Goal: Contribute content: Contribute content

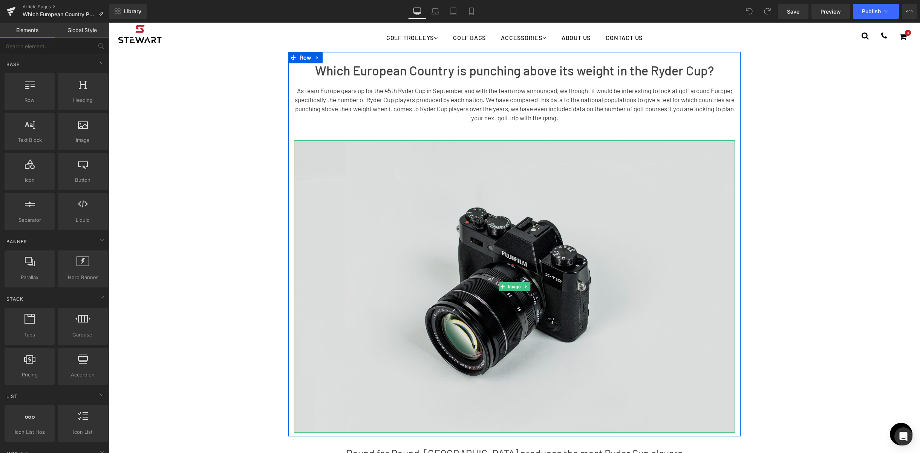
click at [552, 281] on img at bounding box center [514, 286] width 441 height 292
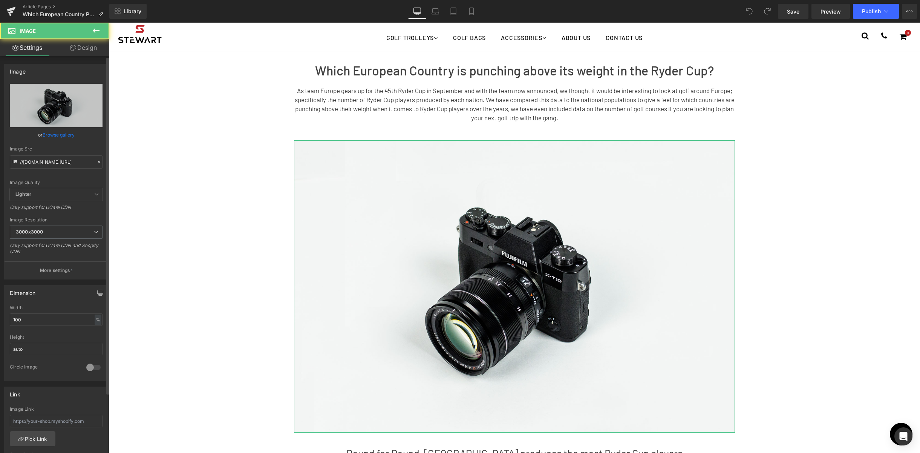
click at [69, 136] on link "Browse gallery" at bounding box center [59, 134] width 32 height 13
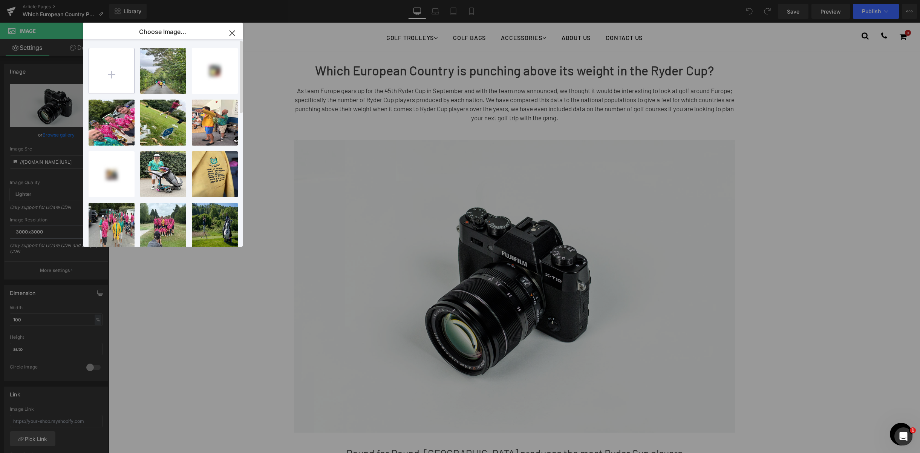
click at [120, 73] on input "file" at bounding box center [111, 70] width 45 height 45
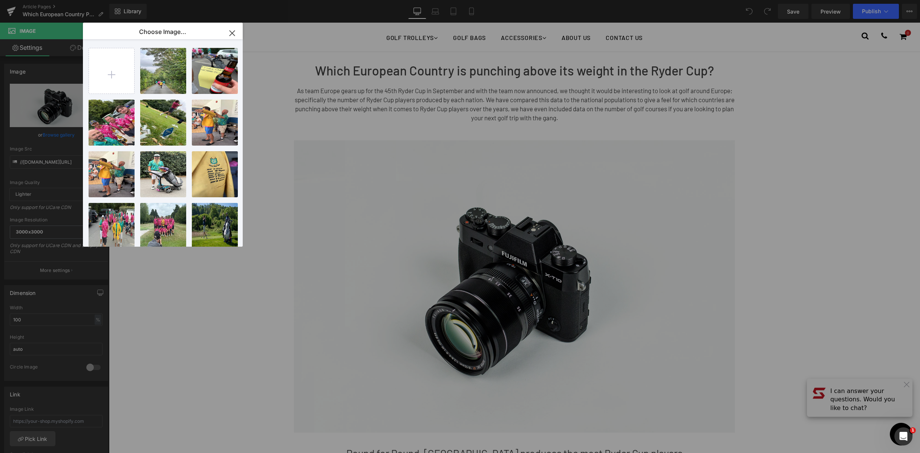
type input "C:\fakepath\Europe.jpg"
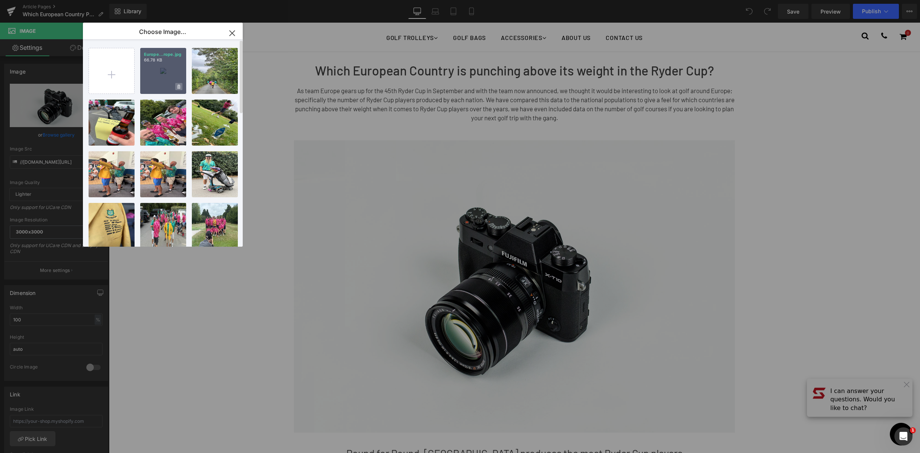
click at [180, 83] on span at bounding box center [178, 86] width 7 height 7
click at [173, 82] on div "Delete image? Yes No" at bounding box center [163, 71] width 46 height 46
type input "[URL][DOMAIN_NAME]"
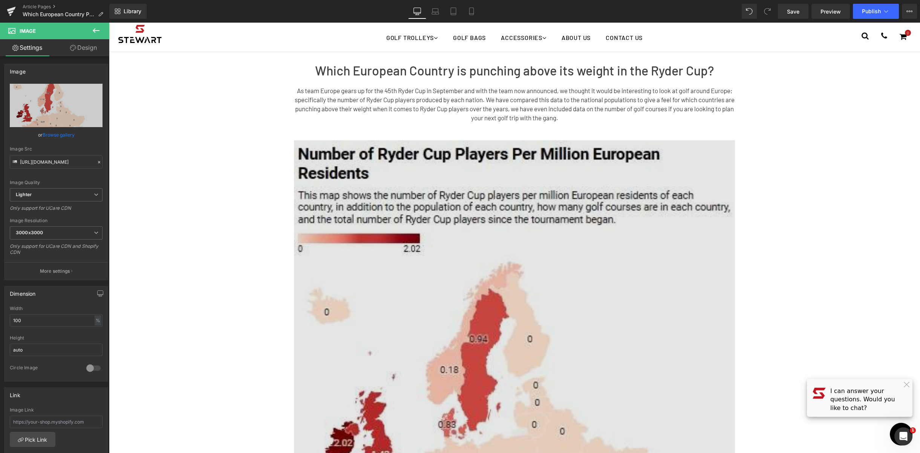
click at [445, 247] on img at bounding box center [514, 398] width 441 height 516
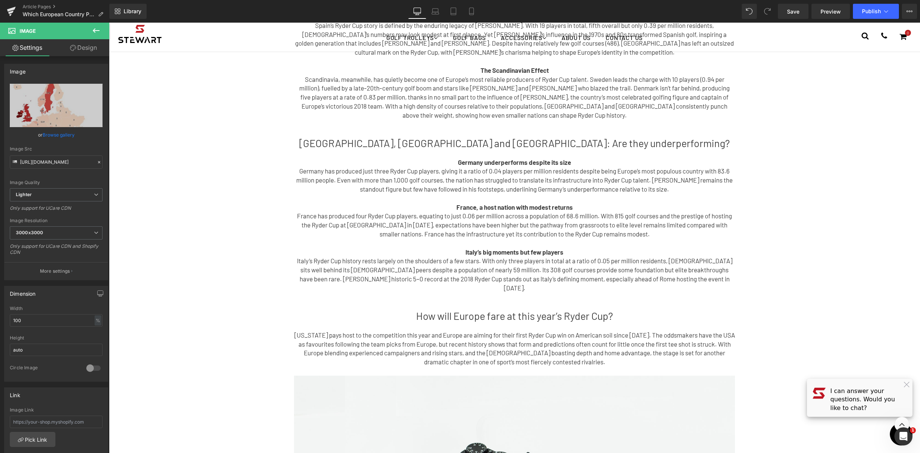
scroll to position [990, 0]
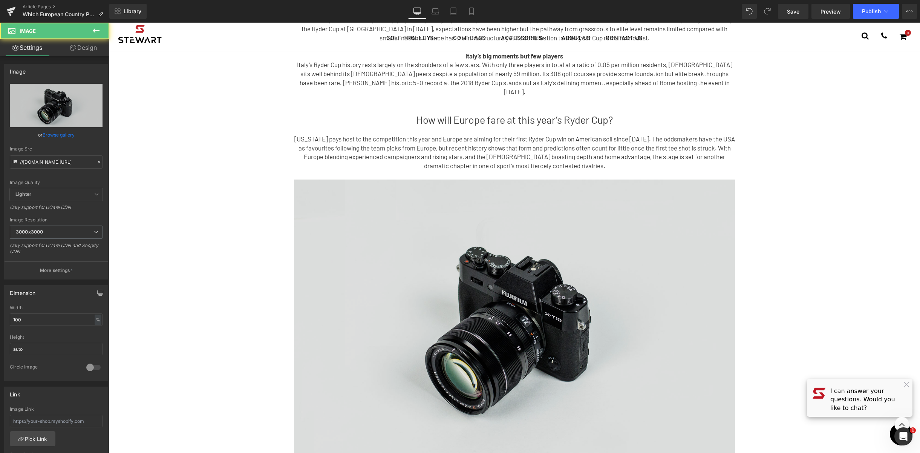
click at [533, 262] on img at bounding box center [514, 325] width 441 height 292
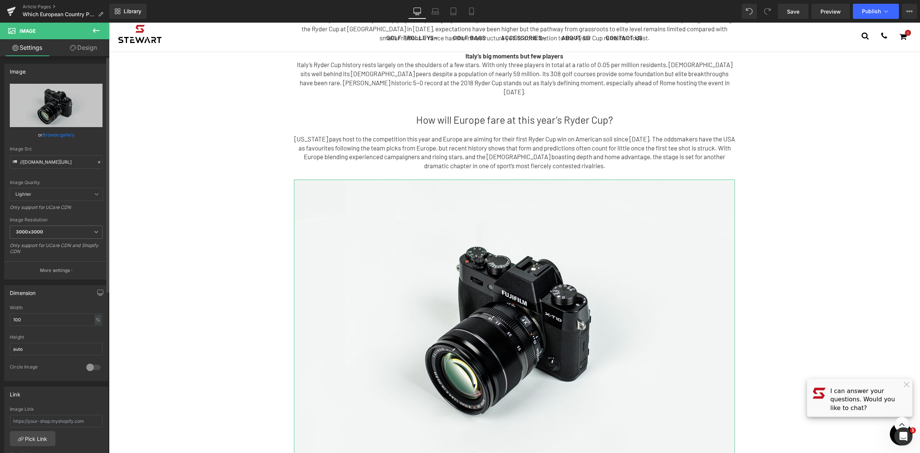
click at [60, 136] on link "Browse gallery" at bounding box center [59, 134] width 32 height 13
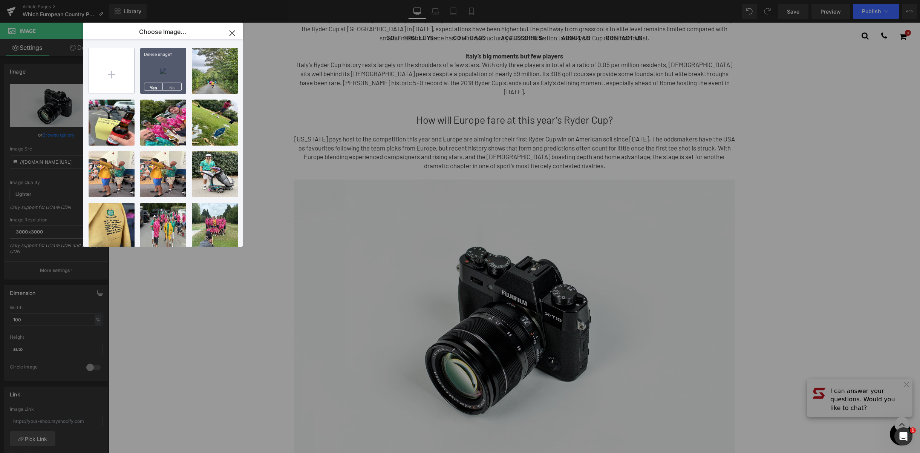
click at [112, 74] on input "file" at bounding box center [111, 70] width 45 height 45
type input "C:\fakepath\Table[91].jpg"
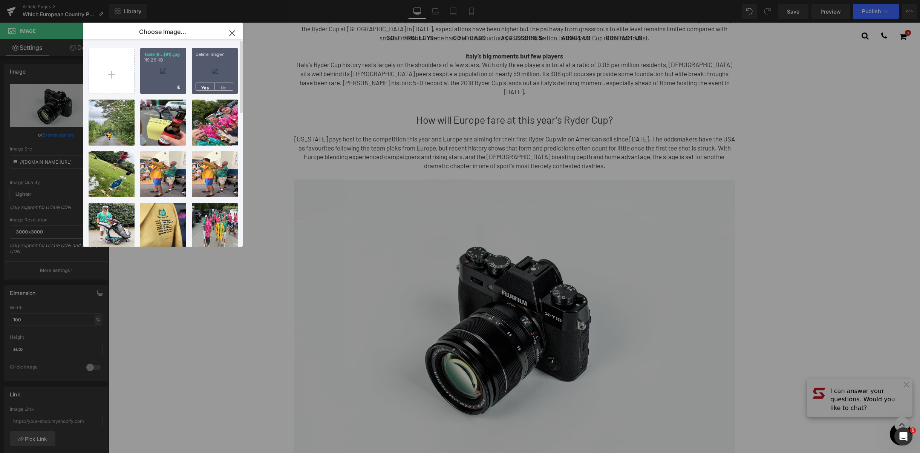
click at [159, 58] on p "119.29 KB" at bounding box center [163, 60] width 38 height 6
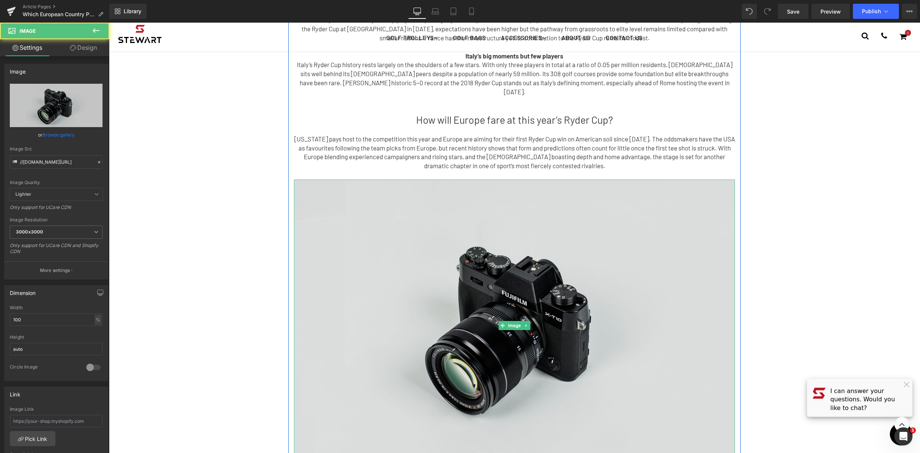
click at [488, 288] on img at bounding box center [514, 325] width 441 height 292
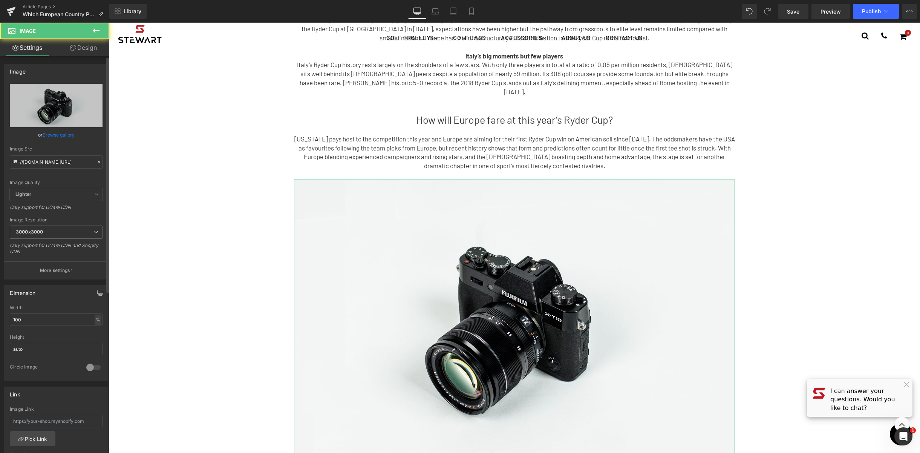
click at [57, 135] on link "Browse gallery" at bounding box center [59, 134] width 32 height 13
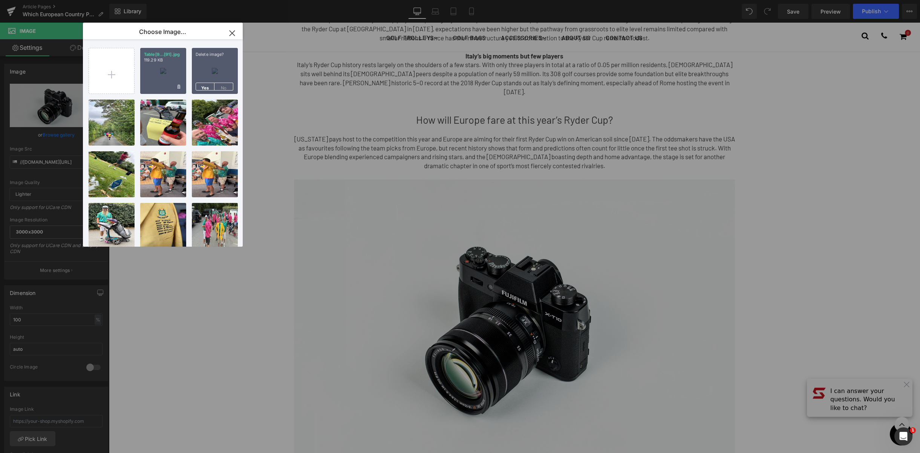
click at [163, 68] on div "Table[9...[91].jpg 119.29 KB" at bounding box center [163, 71] width 46 height 46
type input "[URL][DOMAIN_NAME]"
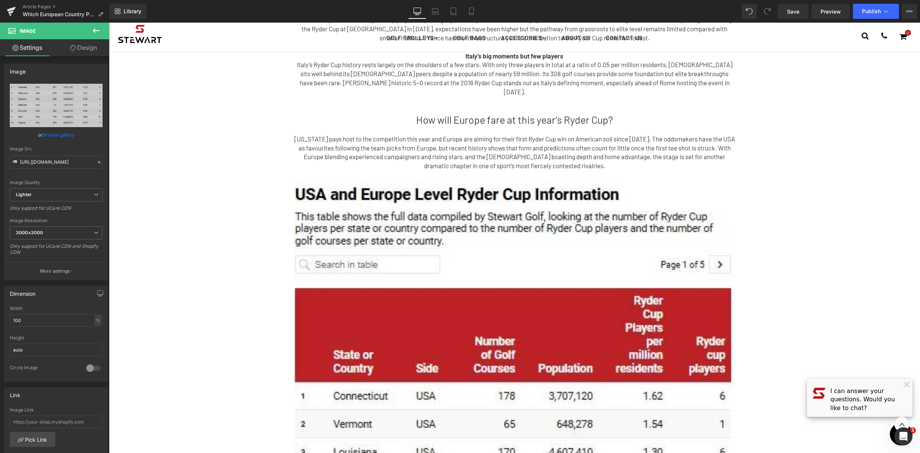
click at [823, 187] on div "Which European Country is punching above its weight in the Ryder Cup? Heading A…" at bounding box center [514, 124] width 811 height 2182
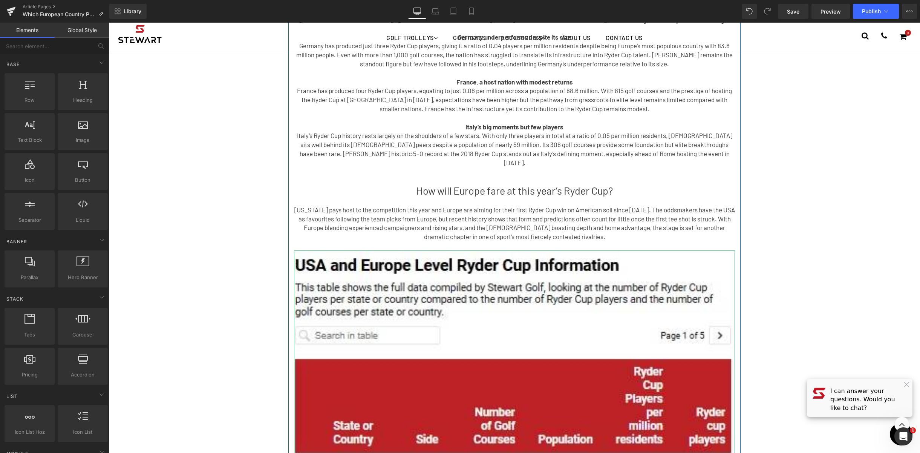
scroll to position [725, 0]
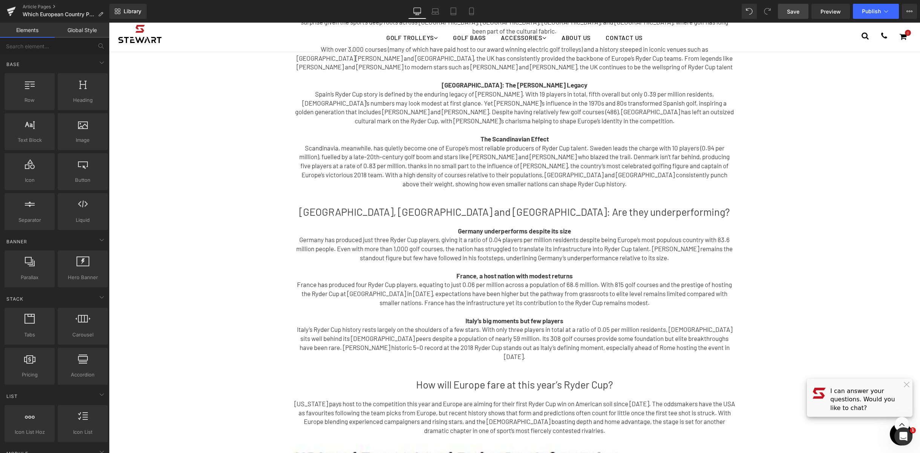
drag, startPoint x: 788, startPoint y: 14, endPoint x: 658, endPoint y: 10, distance: 129.8
click at [788, 14] on span "Save" at bounding box center [793, 12] width 12 height 8
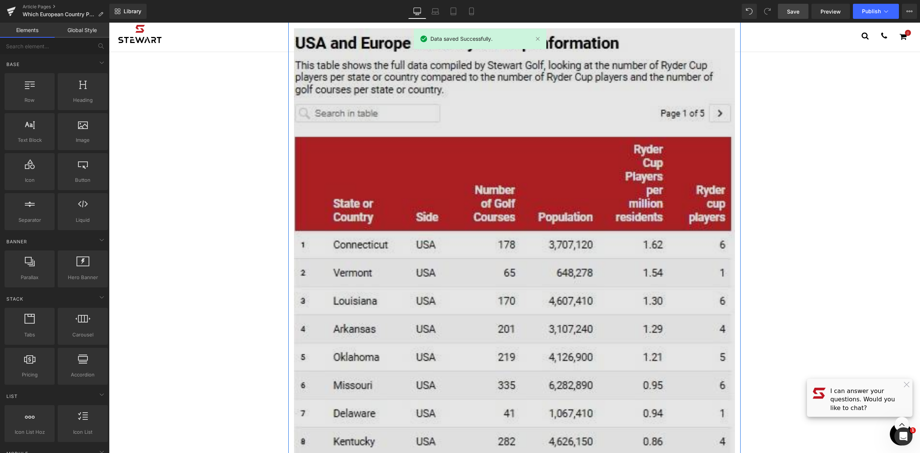
scroll to position [1196, 0]
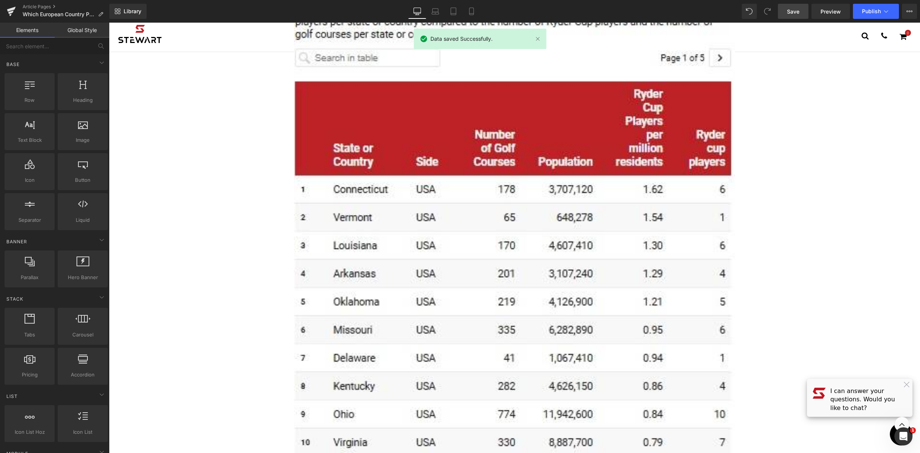
click at [442, 20] on div "Library Desktop Desktop Laptop Tablet Mobile Save Preview Publish Scheduled Vie…" at bounding box center [514, 11] width 811 height 23
click at [440, 15] on link "Laptop" at bounding box center [435, 11] width 18 height 15
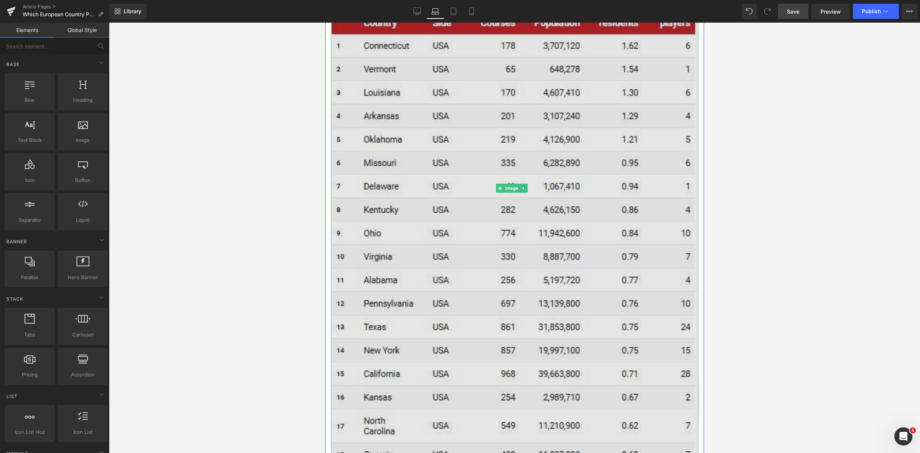
scroll to position [1216, 0]
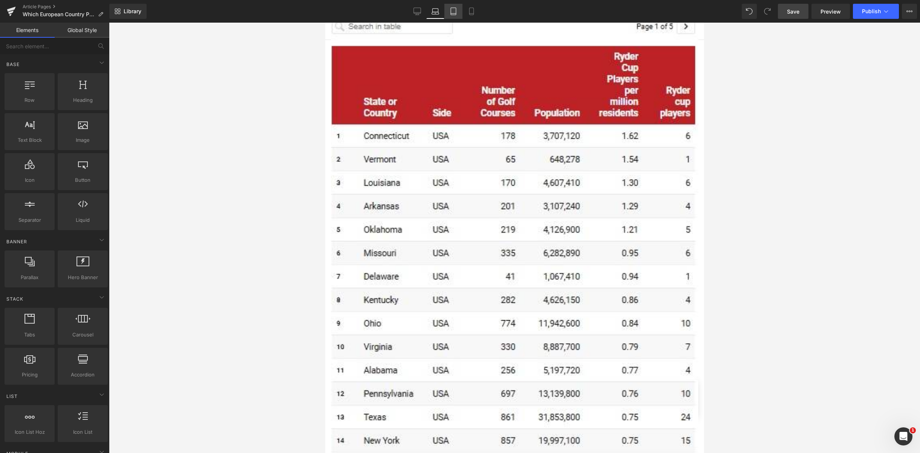
click at [451, 11] on icon at bounding box center [453, 11] width 5 height 7
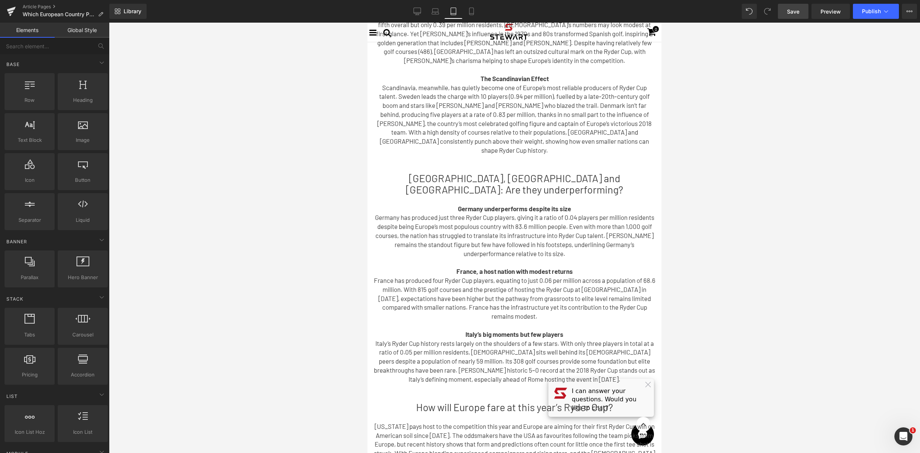
scroll to position [889, 0]
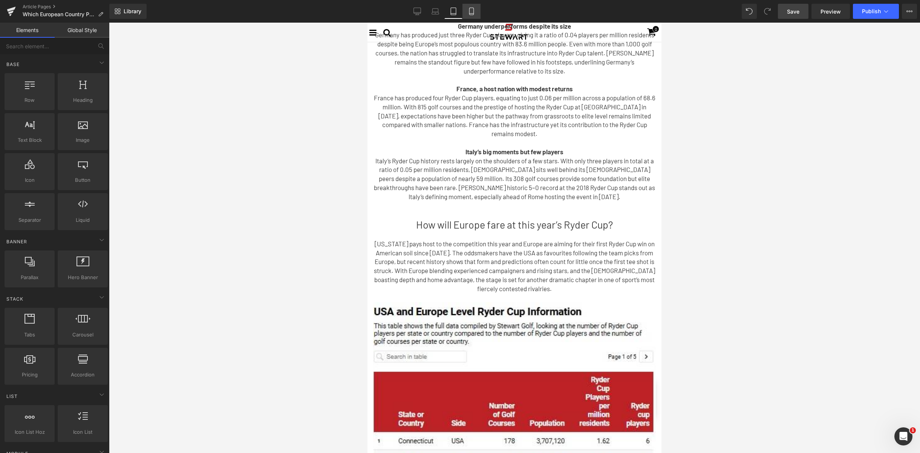
drag, startPoint x: 480, startPoint y: 12, endPoint x: 62, endPoint y: 58, distance: 420.3
click at [480, 12] on link "Mobile" at bounding box center [472, 11] width 18 height 15
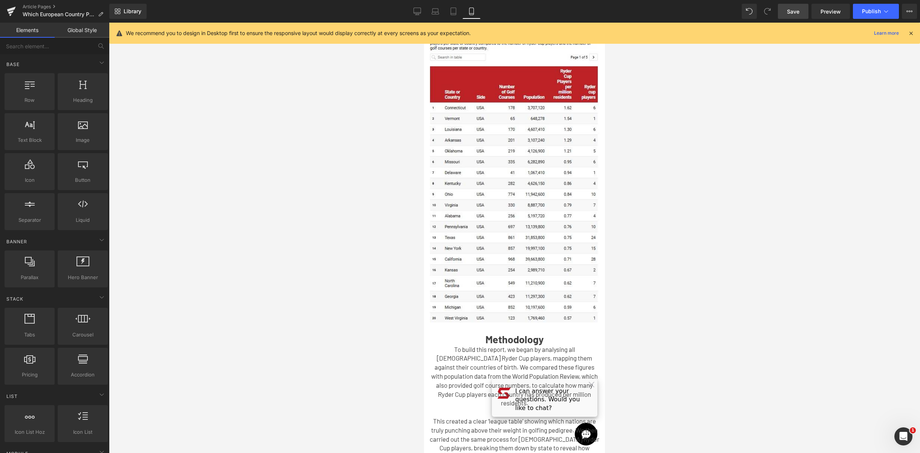
scroll to position [1424, 0]
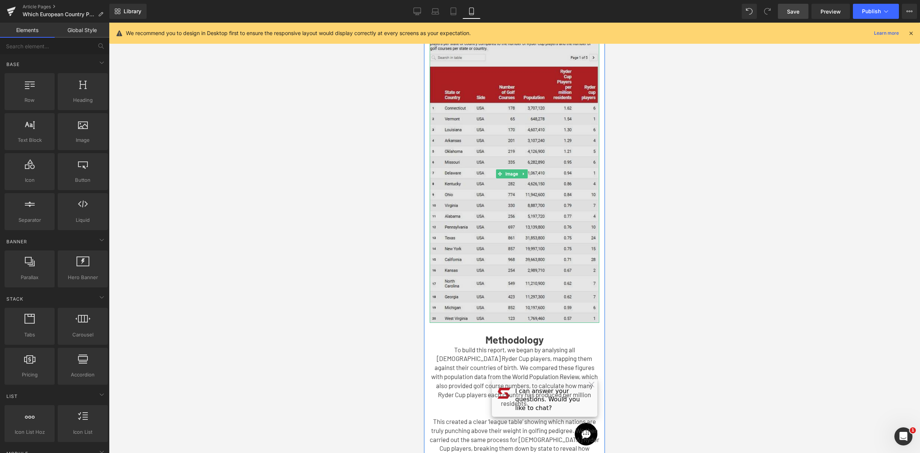
click at [523, 155] on img at bounding box center [515, 174] width 170 height 298
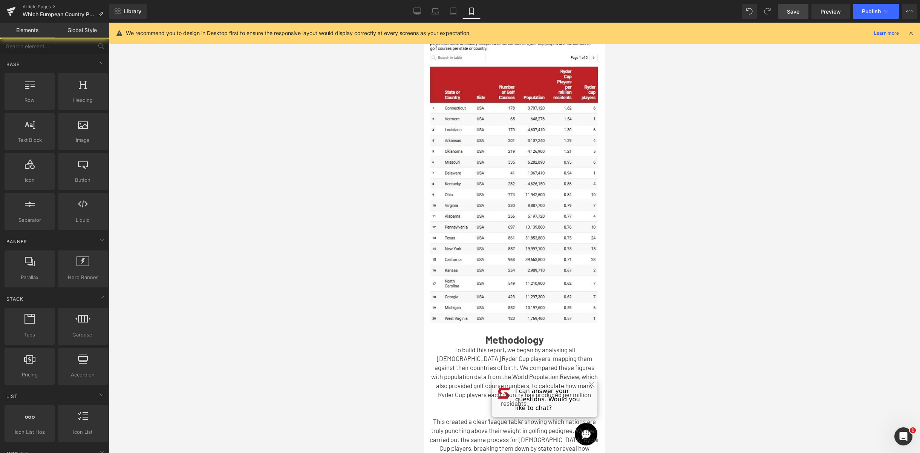
click at [706, 174] on div at bounding box center [514, 238] width 811 height 430
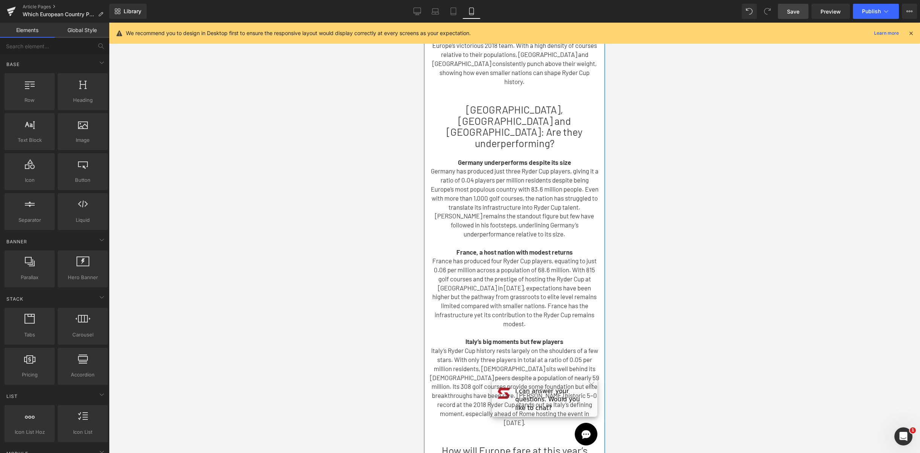
scroll to position [651, 0]
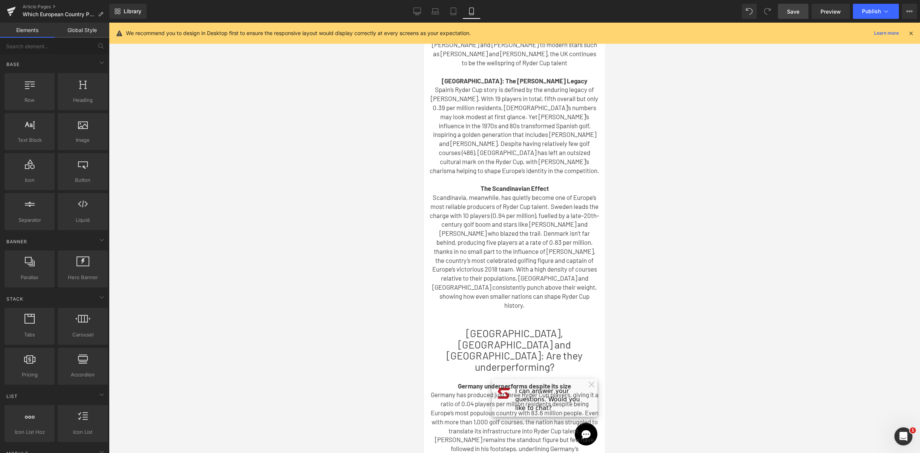
click at [799, 8] on span "Save" at bounding box center [793, 12] width 12 height 8
click at [18, 7] on link at bounding box center [11, 11] width 23 height 23
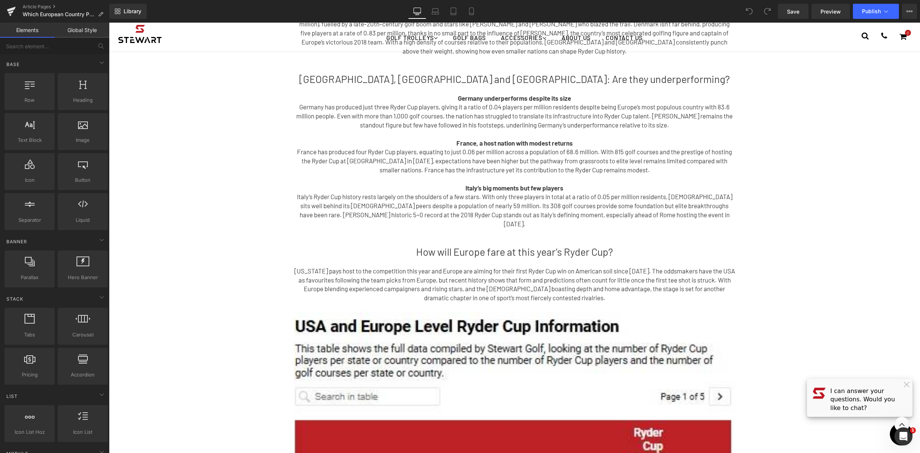
scroll to position [1111, 0]
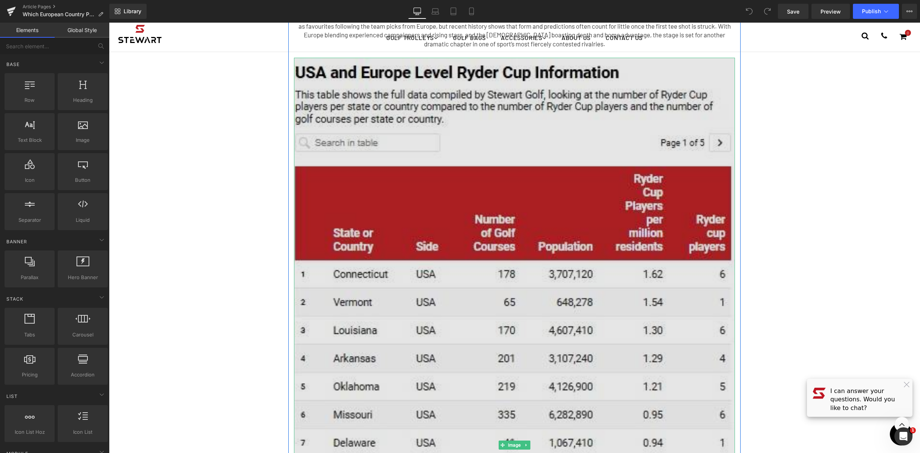
click at [529, 178] on img at bounding box center [514, 445] width 441 height 775
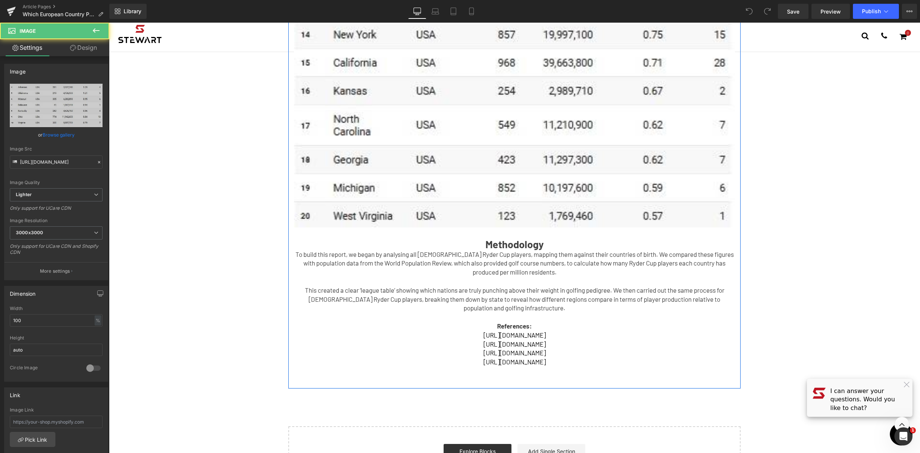
scroll to position [1719, 0]
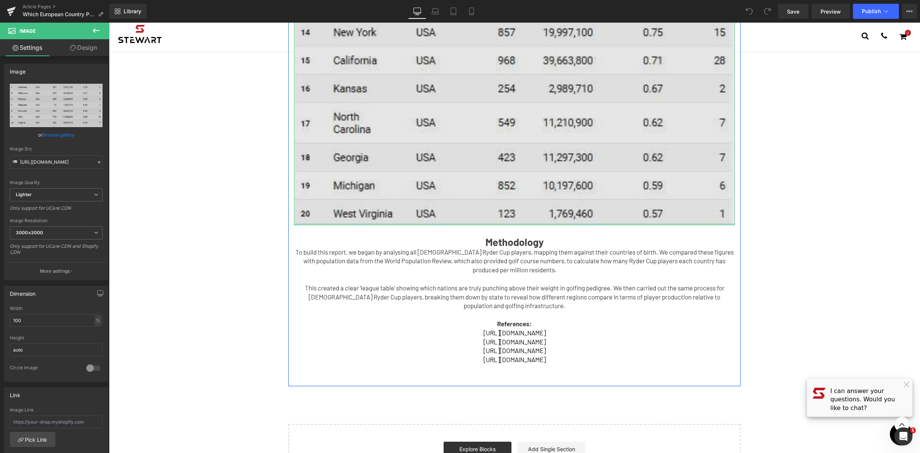
drag, startPoint x: 521, startPoint y: 205, endPoint x: 523, endPoint y: 168, distance: 37.4
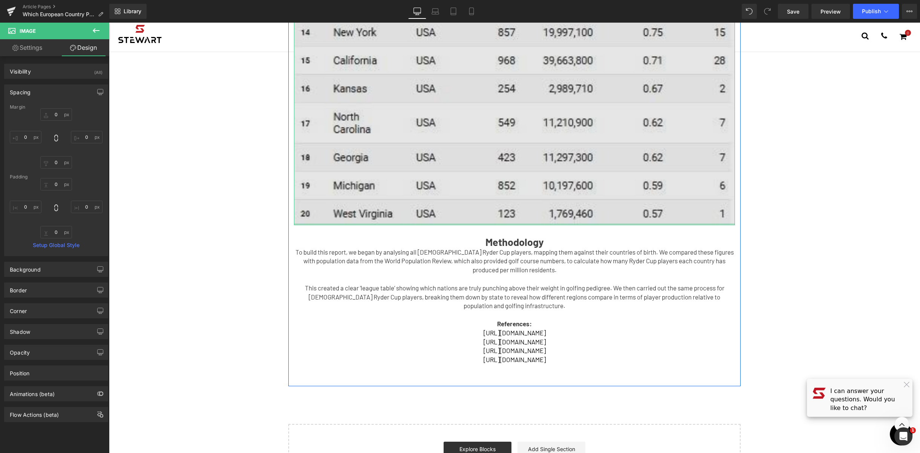
type input "0px"
drag, startPoint x: 521, startPoint y: 205, endPoint x: 520, endPoint y: 124, distance: 81.1
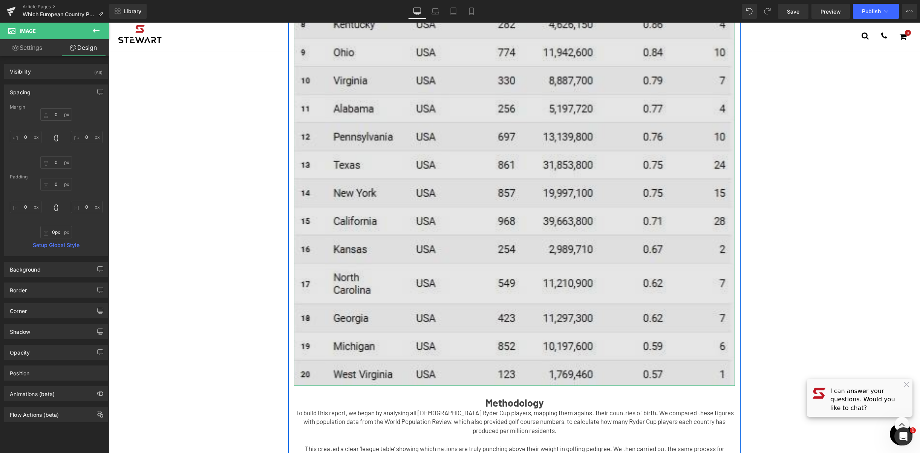
scroll to position [1456, 0]
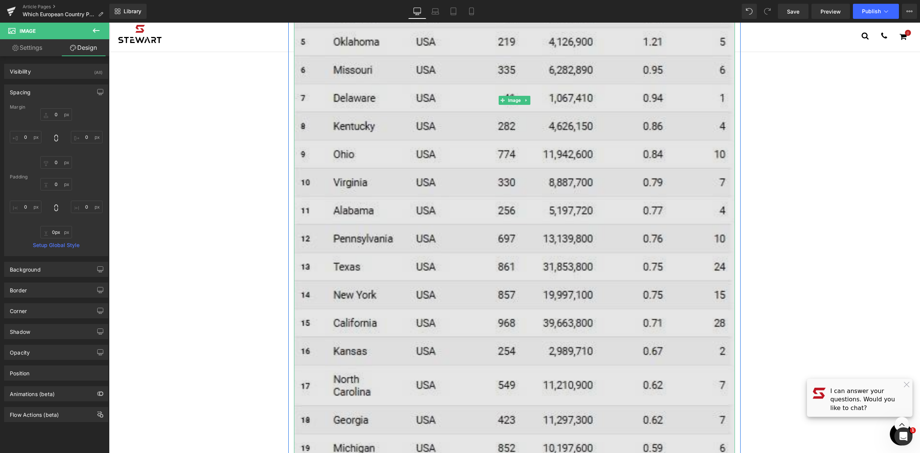
click at [421, 231] on img at bounding box center [514, 100] width 441 height 775
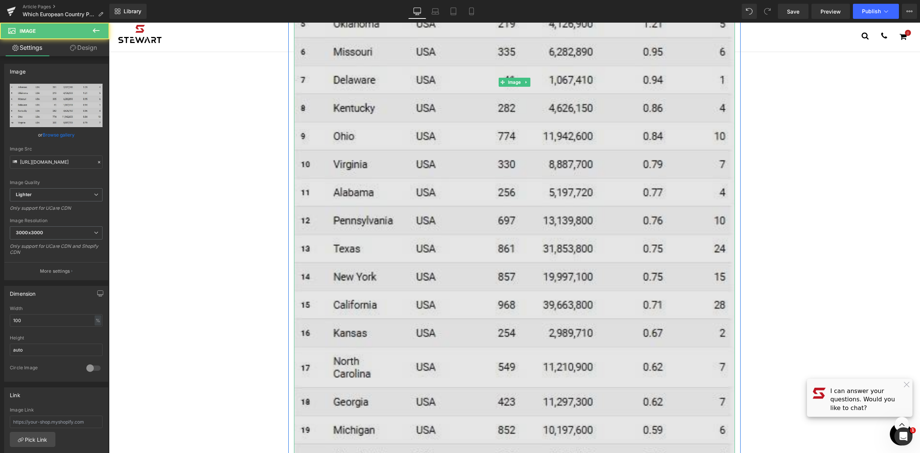
scroll to position [1362, 0]
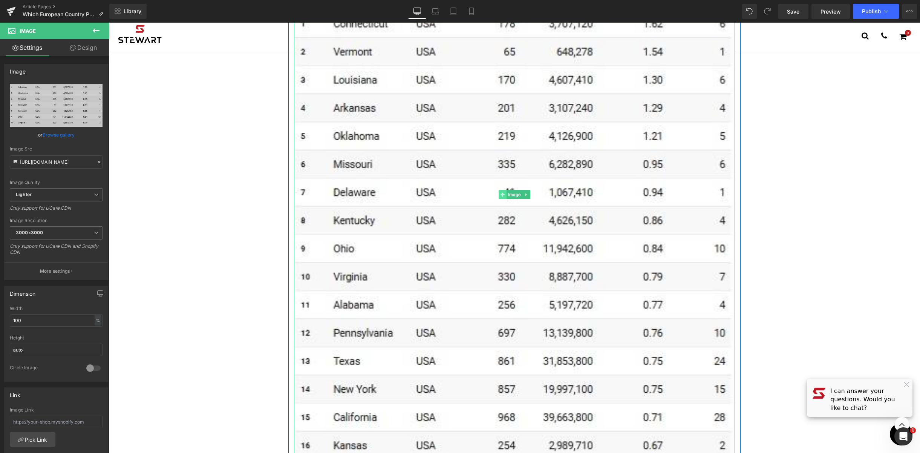
click at [502, 190] on span at bounding box center [503, 194] width 8 height 9
click at [510, 190] on span "Image" at bounding box center [515, 194] width 16 height 9
click at [76, 230] on span "3000x3000" at bounding box center [56, 232] width 93 height 13
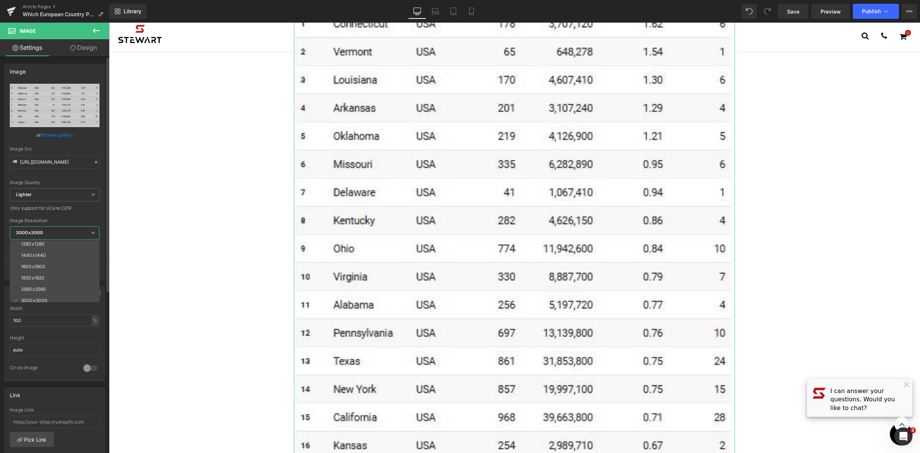
scroll to position [108, 0]
click at [65, 287] on li "2560x2560" at bounding box center [56, 284] width 93 height 11
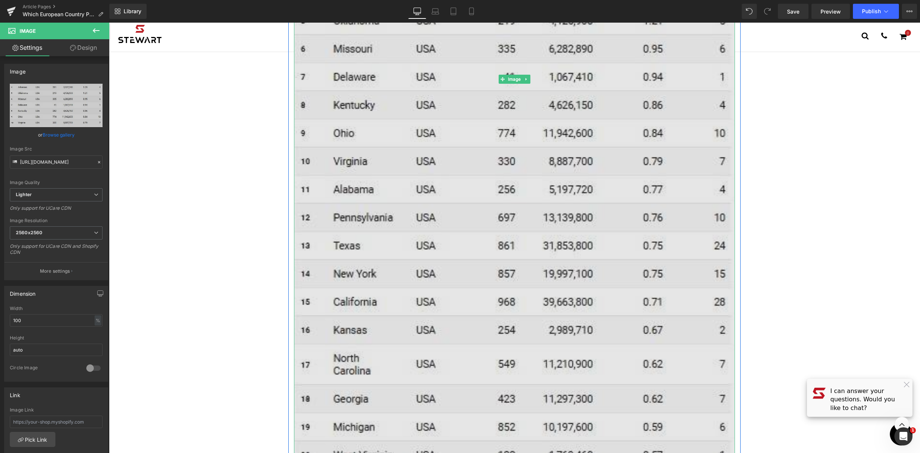
scroll to position [1478, 0]
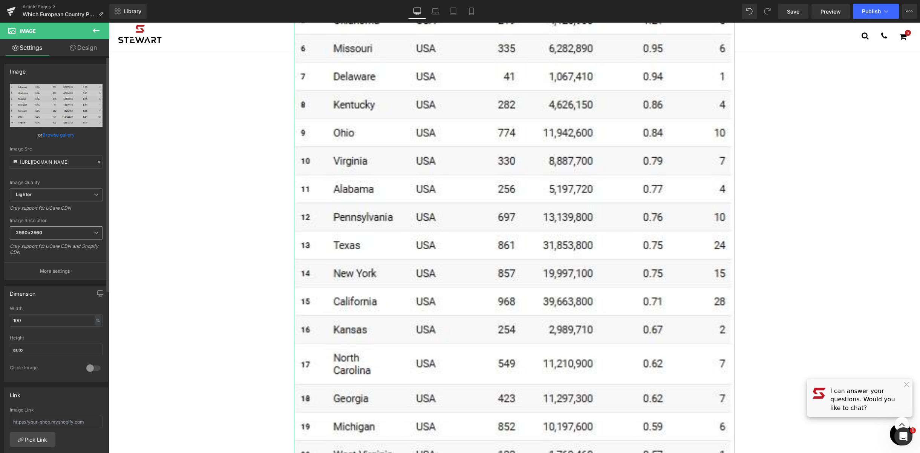
click at [53, 226] on span "2560x2560" at bounding box center [56, 232] width 93 height 13
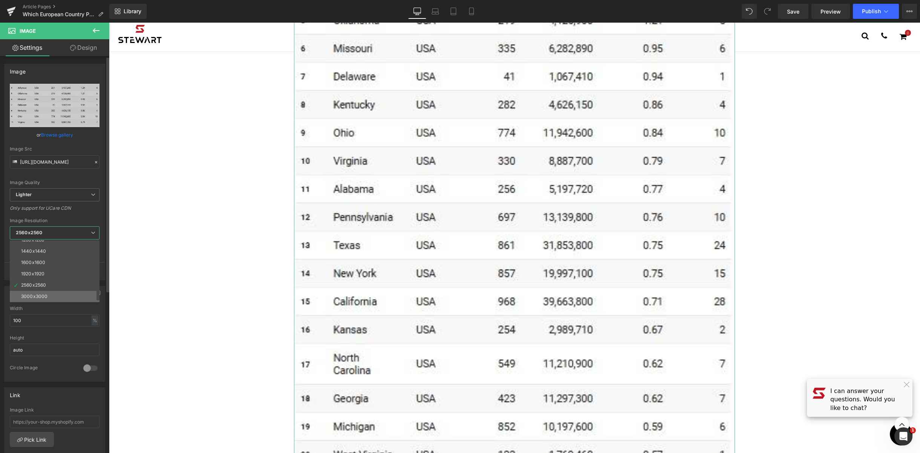
click at [37, 297] on div "3000x3000" at bounding box center [34, 296] width 26 height 5
type input "[URL][DOMAIN_NAME]"
click at [51, 274] on button "More settings" at bounding box center [56, 271] width 103 height 18
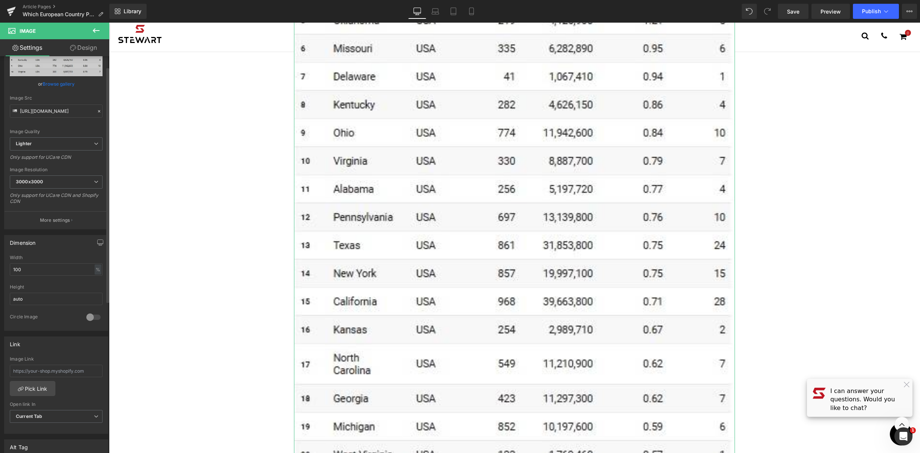
scroll to position [52, 0]
drag, startPoint x: 31, startPoint y: 269, endPoint x: 7, endPoint y: 270, distance: 24.1
click at [7, 270] on div "100% Width 100 % % px auto Height auto 0 Circle Image" at bounding box center [56, 290] width 103 height 75
type input "50"
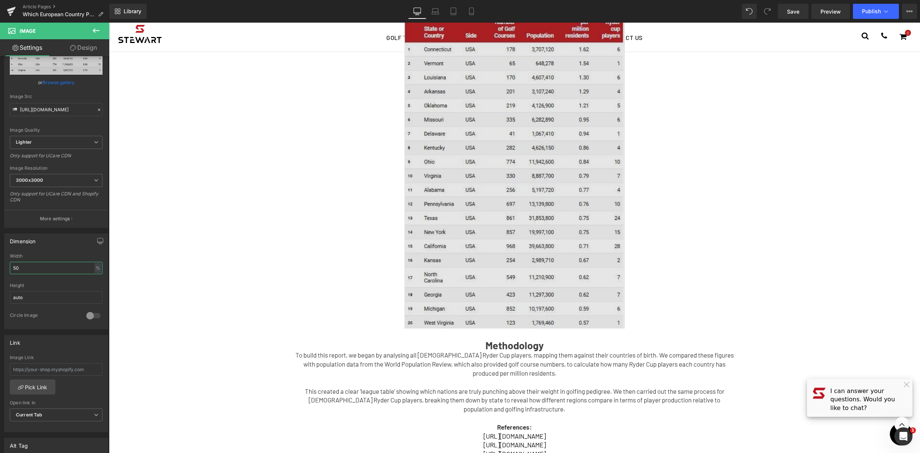
scroll to position [1106, 0]
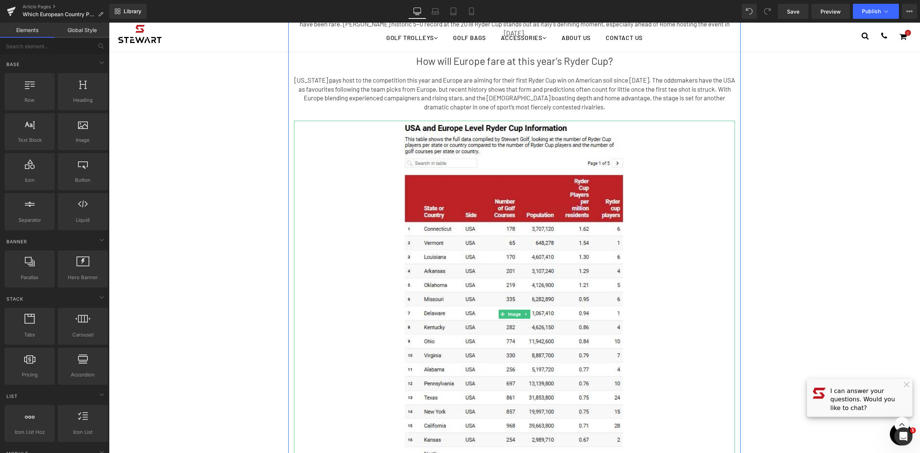
scroll to position [960, 0]
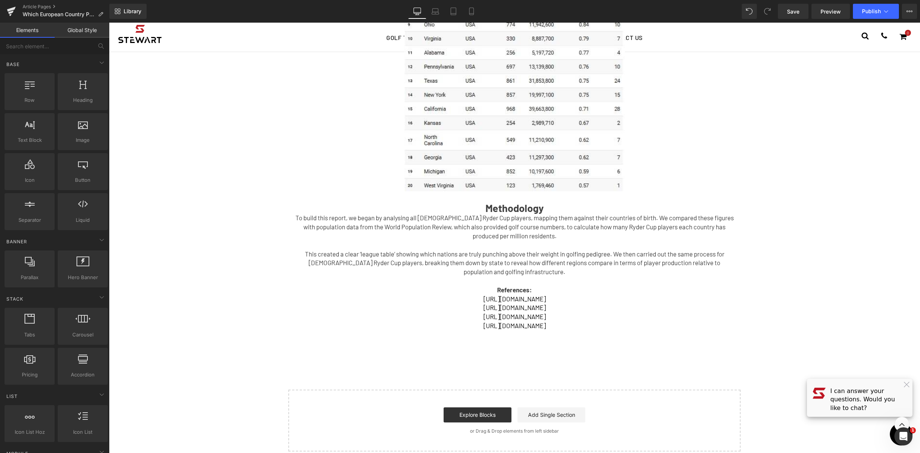
click at [558, 241] on p at bounding box center [514, 245] width 441 height 9
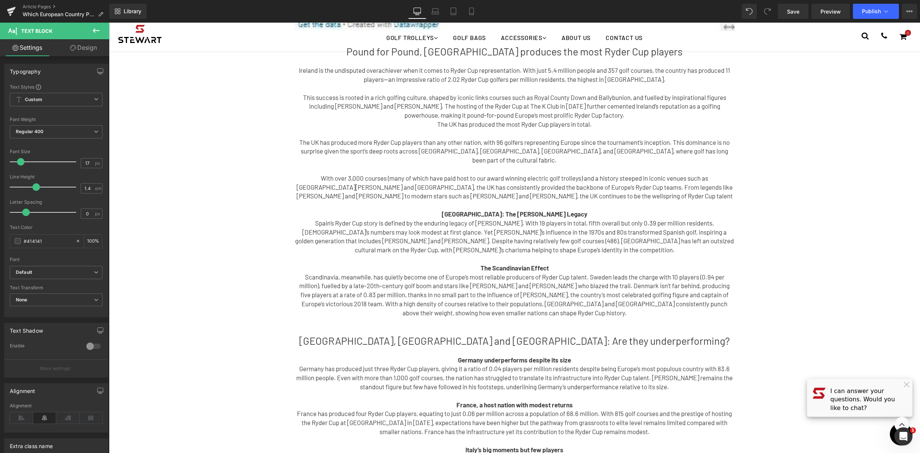
scroll to position [336, 0]
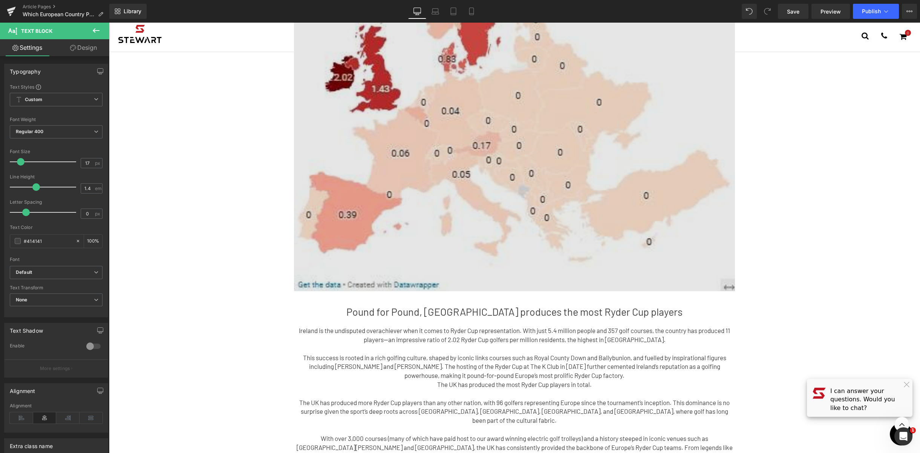
click at [524, 187] on img at bounding box center [514, 33] width 441 height 516
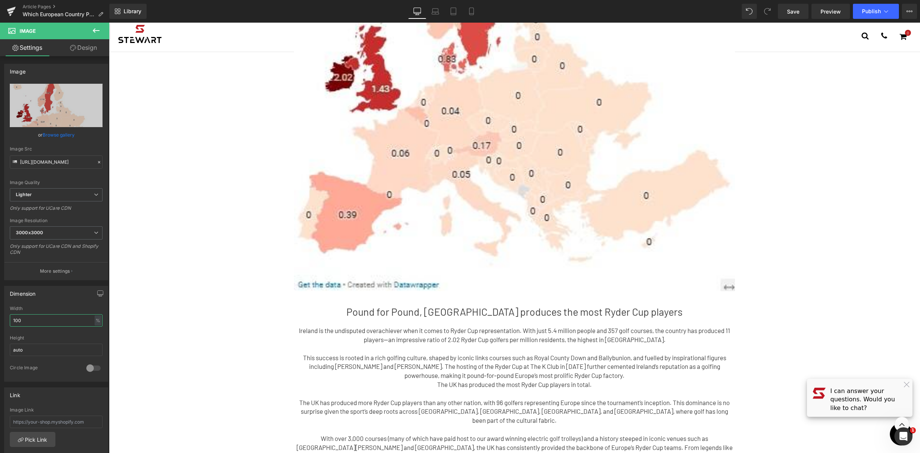
drag, startPoint x: 47, startPoint y: 321, endPoint x: -3, endPoint y: 319, distance: 50.2
click at [0, 319] on html "Image You are previewing how the will restyle your page. You can not edit Eleme…" at bounding box center [460, 226] width 920 height 453
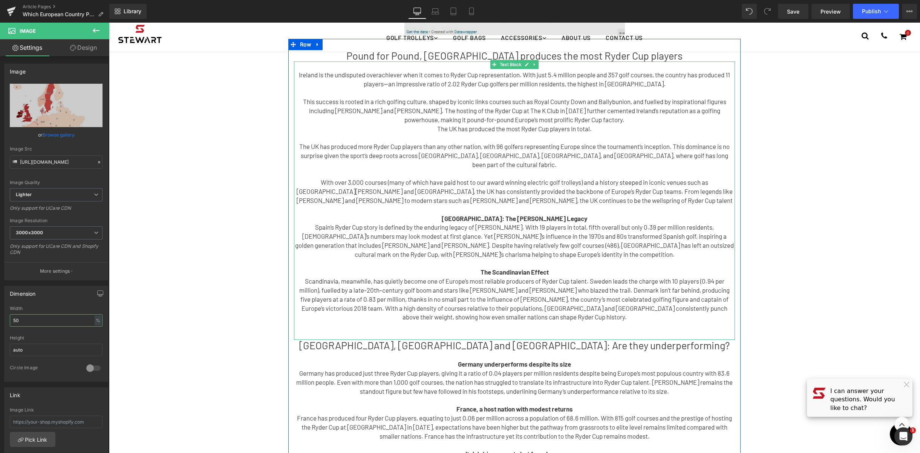
scroll to position [0, 0]
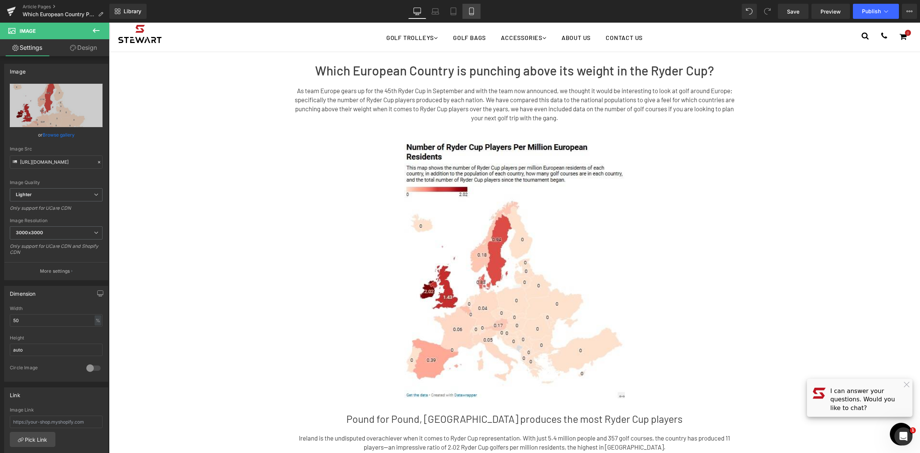
drag, startPoint x: 473, startPoint y: 14, endPoint x: 83, endPoint y: 48, distance: 392.0
click at [473, 14] on icon at bounding box center [471, 11] width 4 height 7
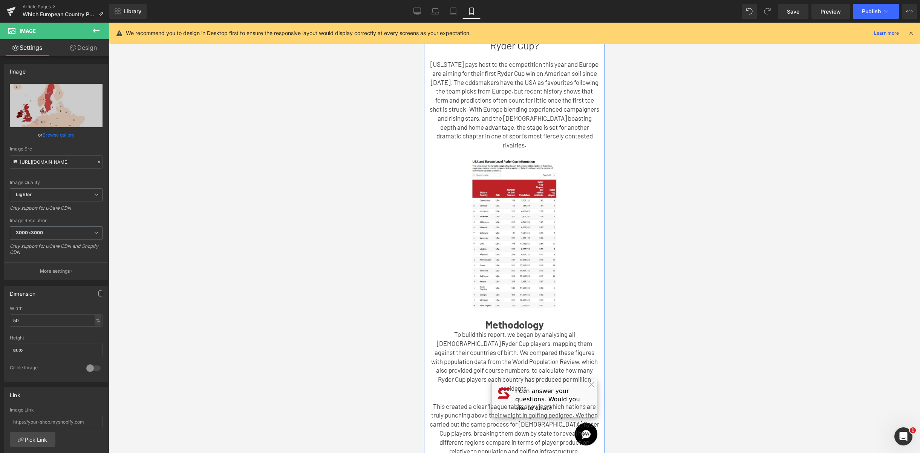
scroll to position [1007, 0]
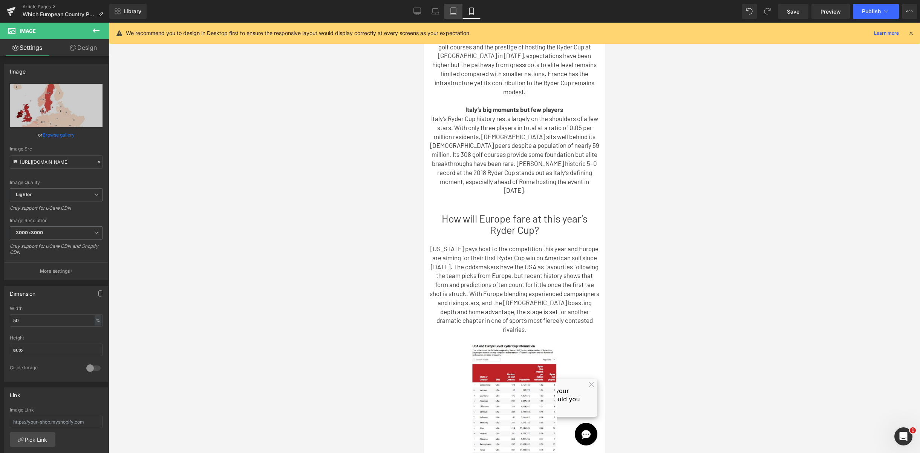
click at [451, 12] on icon at bounding box center [454, 12] width 8 height 8
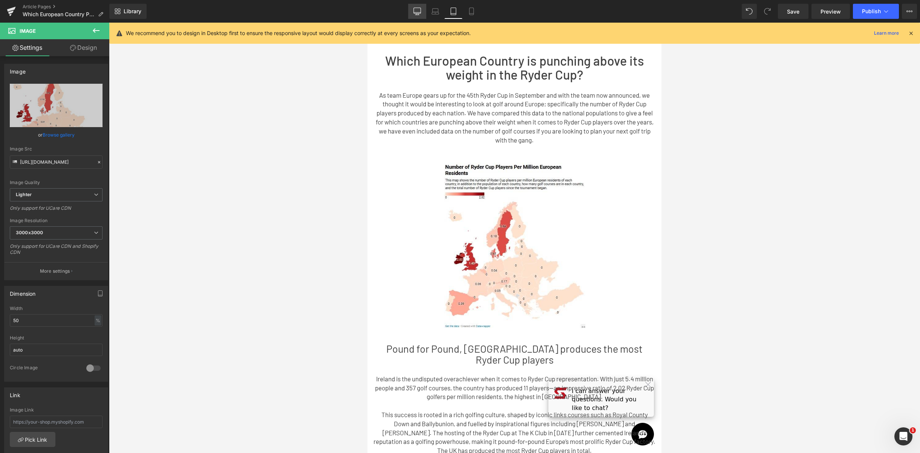
click at [420, 12] on icon at bounding box center [418, 12] width 8 height 8
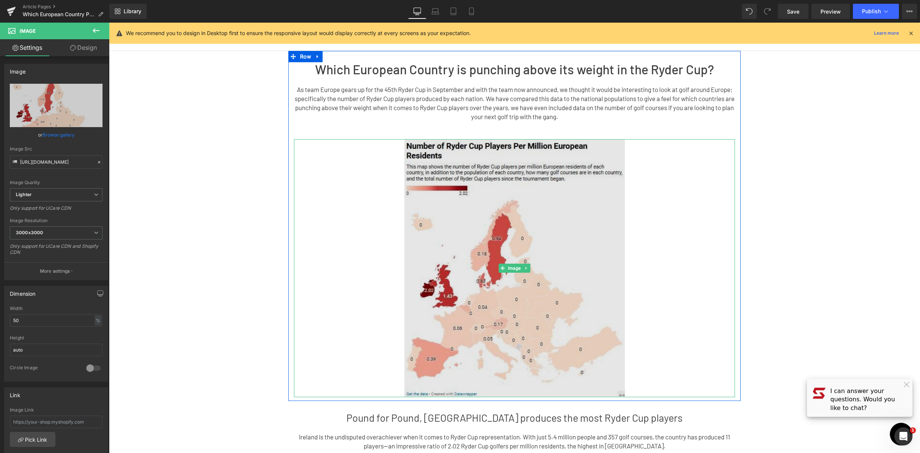
scroll to position [2, 0]
click at [518, 195] on img at bounding box center [515, 268] width 221 height 258
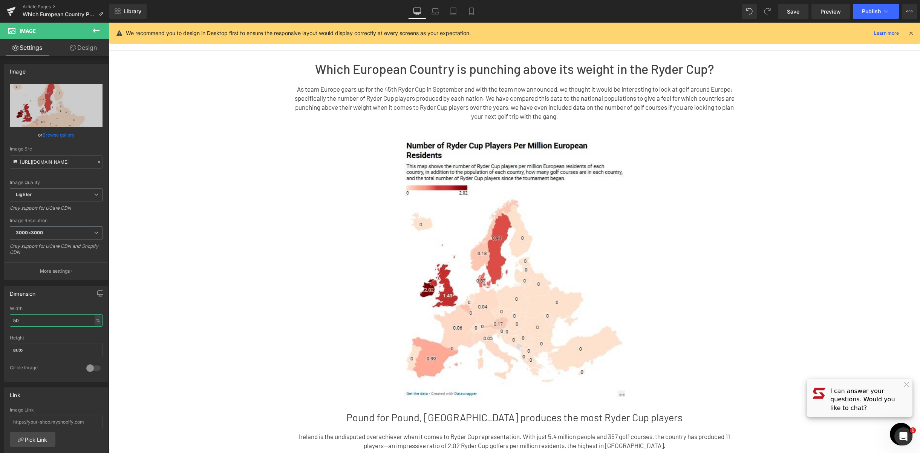
drag, startPoint x: 27, startPoint y: 320, endPoint x: -23, endPoint y: 316, distance: 50.3
click at [0, 316] on html "Image You are previewing how the will restyle your page. You can not edit Eleme…" at bounding box center [460, 226] width 920 height 453
type input "75"
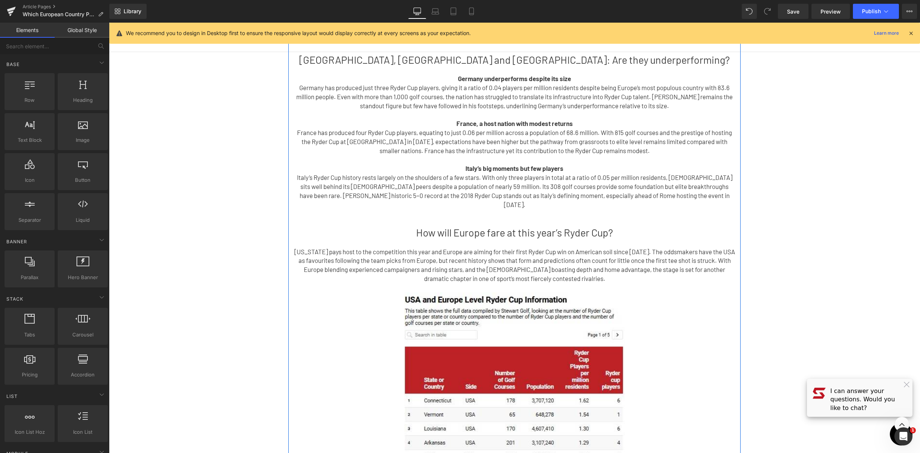
scroll to position [869, 0]
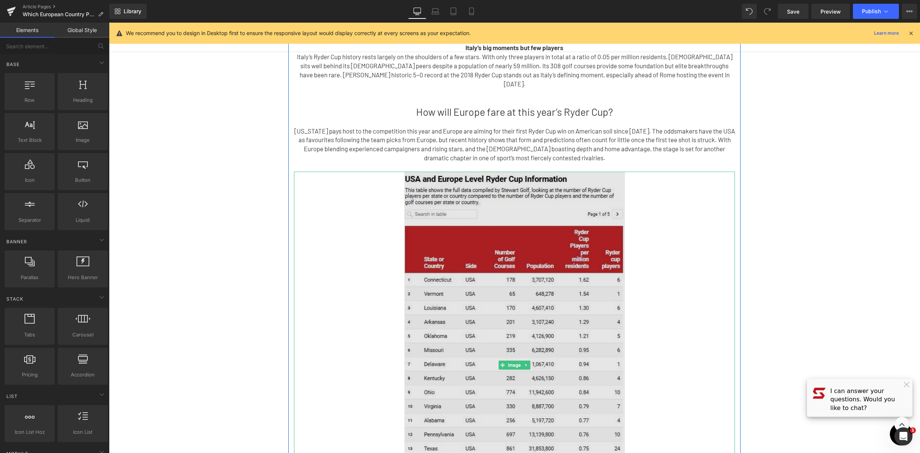
click at [512, 181] on img at bounding box center [515, 365] width 221 height 387
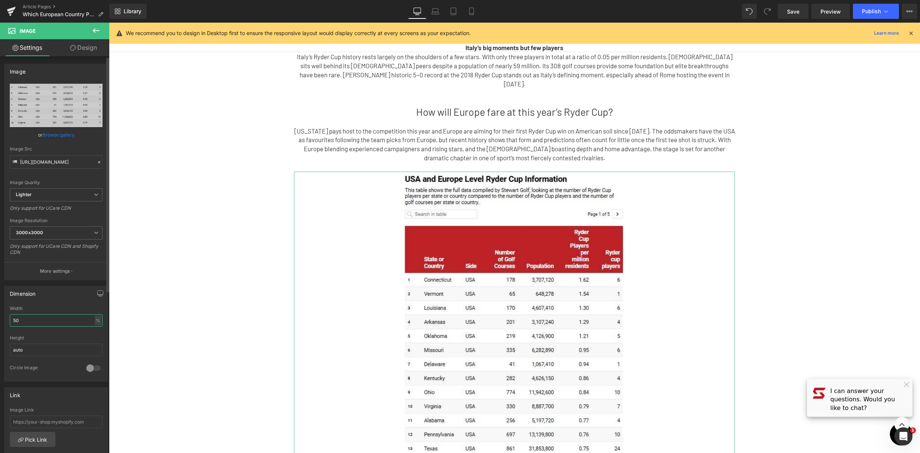
drag, startPoint x: 29, startPoint y: 324, endPoint x: 0, endPoint y: 316, distance: 29.6
click at [0, 316] on div "Dimension 50% Width 50 % % px auto Height auto 0 Circle Image" at bounding box center [56, 330] width 113 height 101
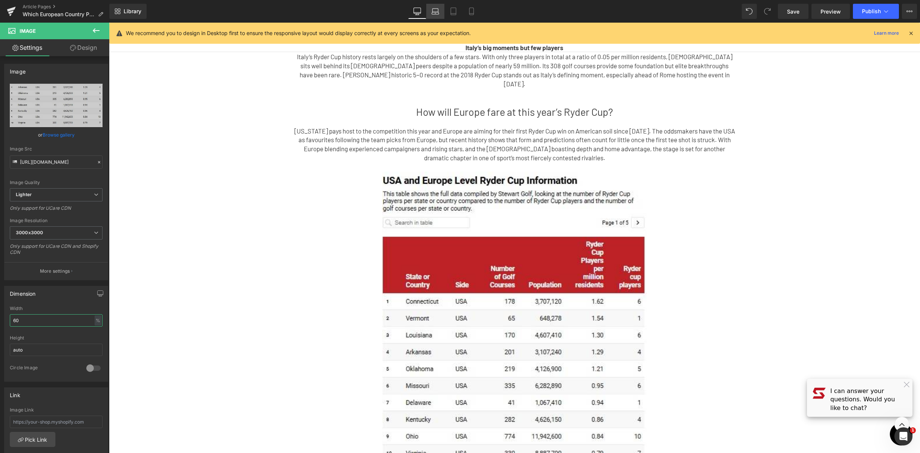
type input "60"
click at [436, 12] on icon at bounding box center [435, 13] width 7 height 2
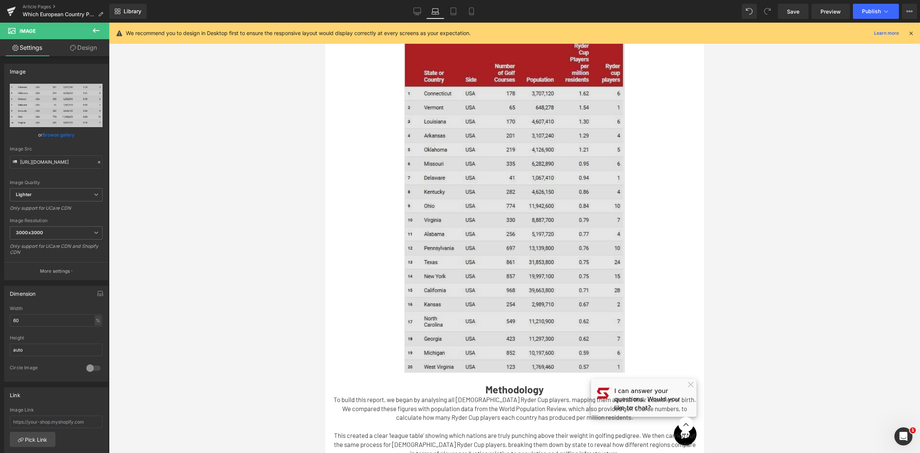
scroll to position [1149, 0]
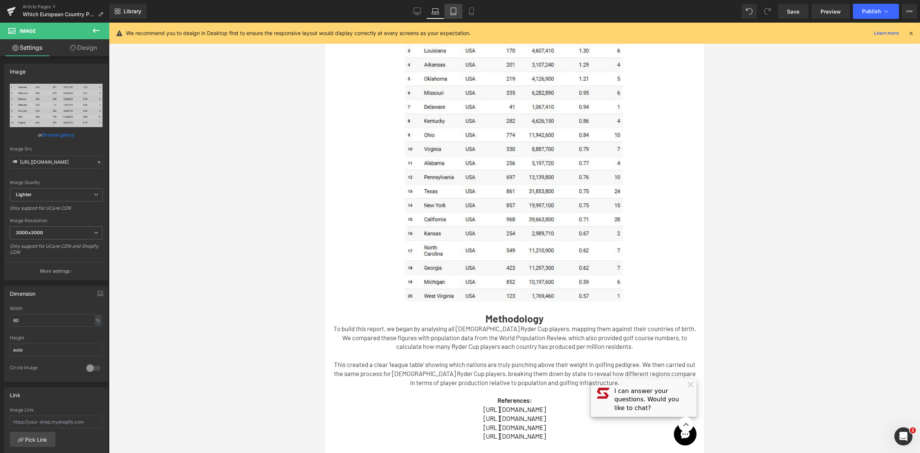
click at [450, 12] on icon at bounding box center [454, 12] width 8 height 8
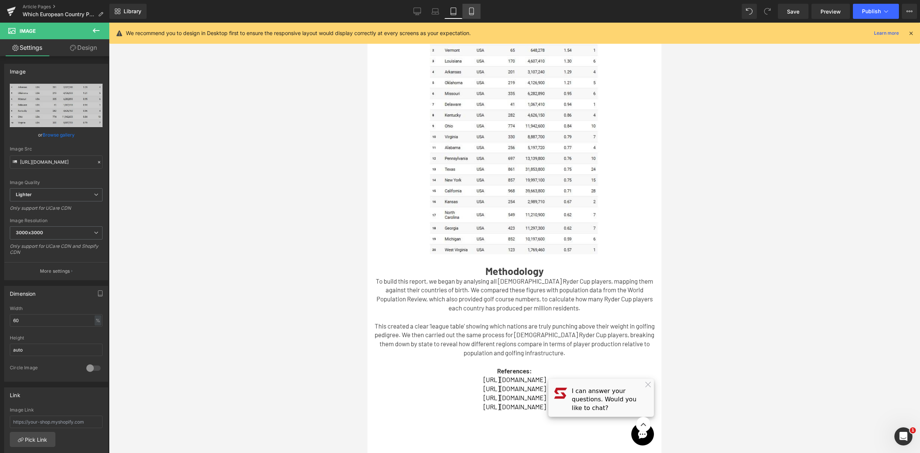
click at [472, 12] on icon at bounding box center [472, 12] width 8 height 8
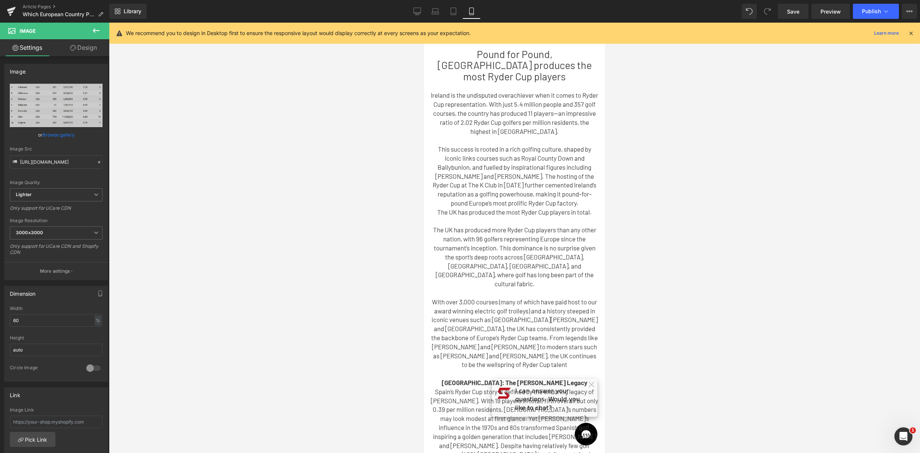
scroll to position [45, 0]
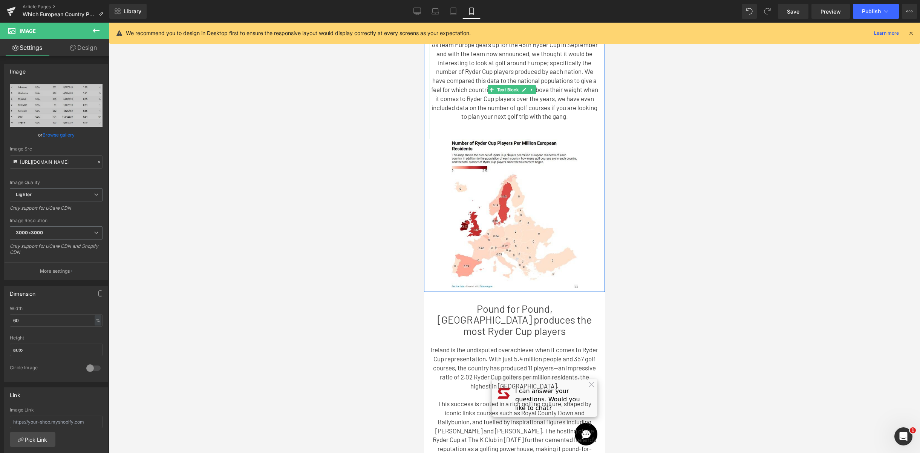
click at [521, 139] on p at bounding box center [515, 134] width 170 height 9
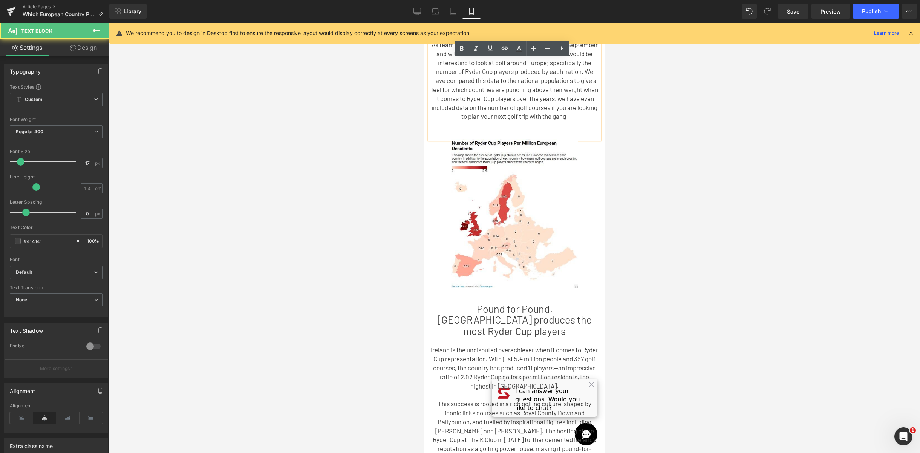
click at [511, 139] on p at bounding box center [515, 134] width 170 height 9
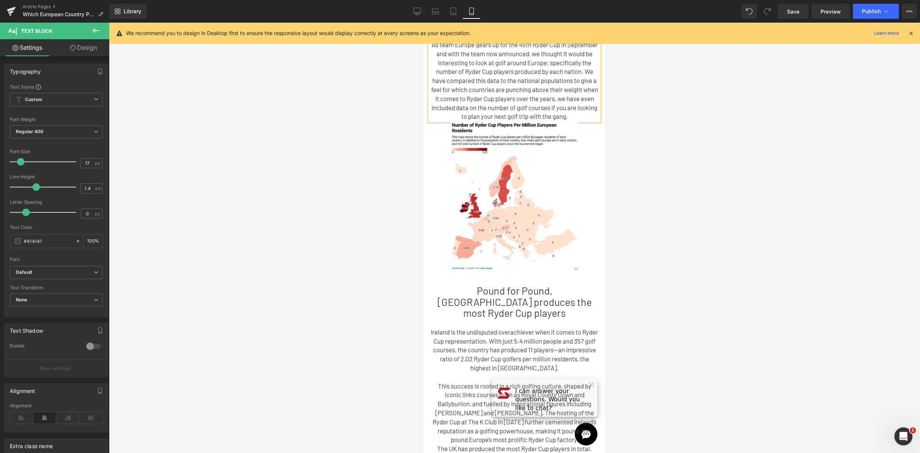
click at [643, 170] on div at bounding box center [514, 238] width 811 height 430
click at [530, 121] on p "As team Europe gears up for the 45th Ryder Cup in September and with the team n…" at bounding box center [515, 80] width 170 height 81
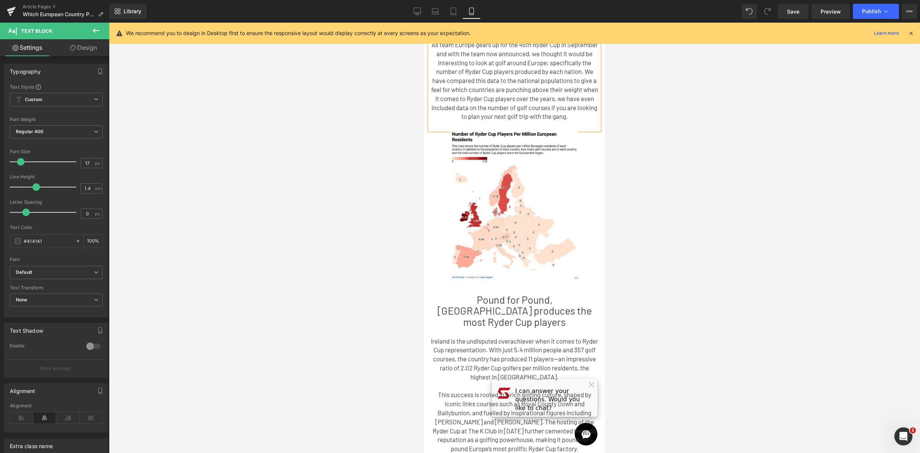
click at [649, 151] on div at bounding box center [514, 238] width 811 height 430
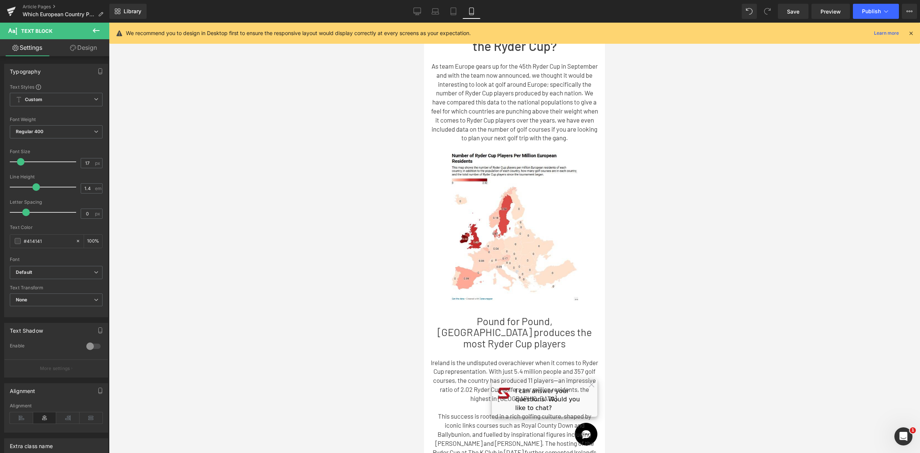
scroll to position [0, 0]
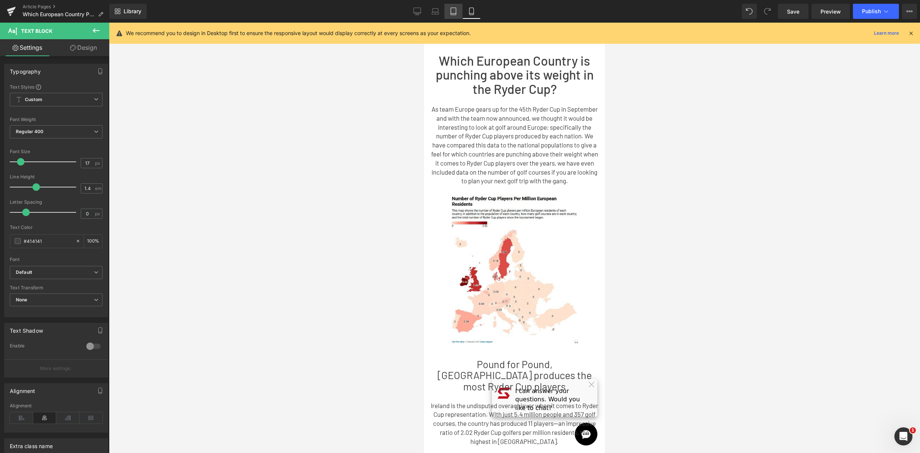
click at [452, 4] on link "Tablet" at bounding box center [454, 11] width 18 height 15
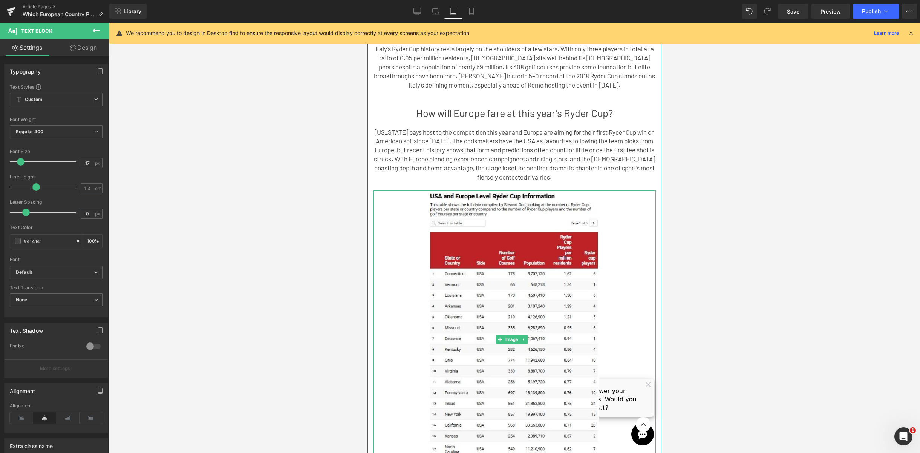
scroll to position [882, 0]
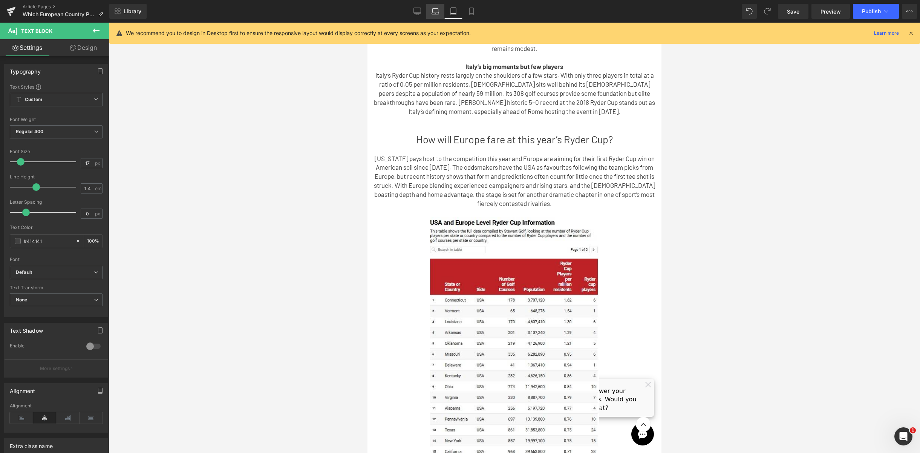
drag, startPoint x: 436, startPoint y: 12, endPoint x: 184, endPoint y: 164, distance: 294.3
click at [436, 12] on icon at bounding box center [436, 12] width 8 height 8
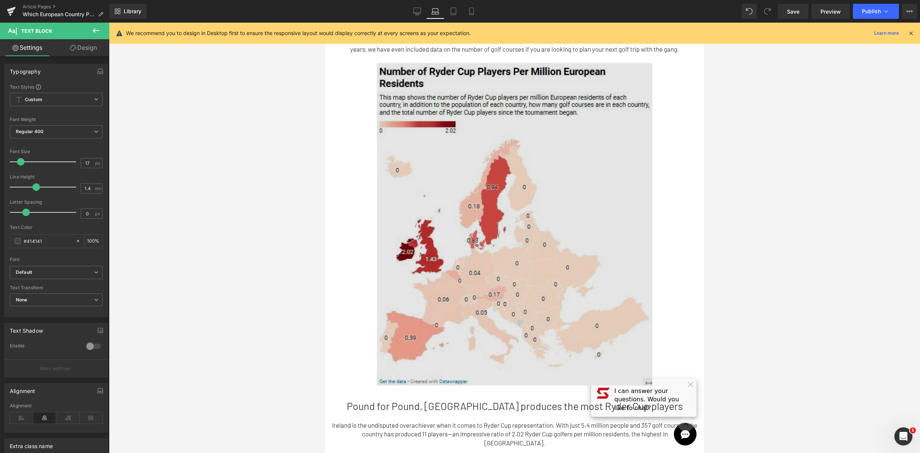
scroll to position [53, 0]
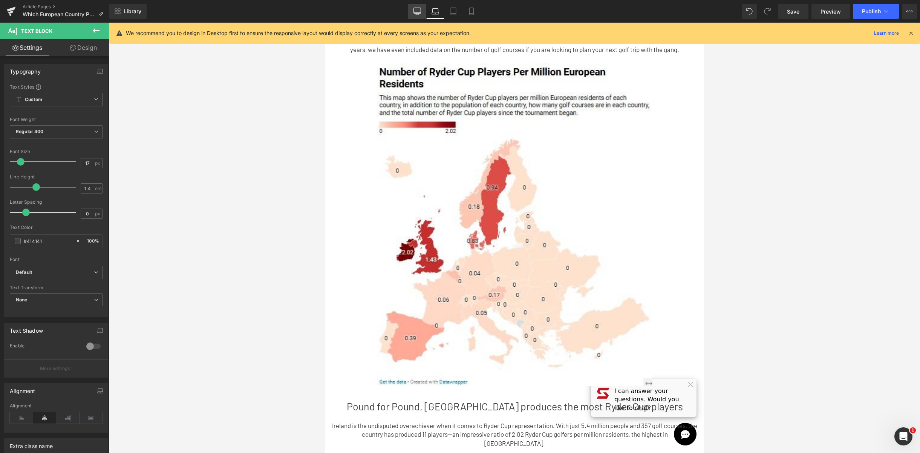
click at [410, 5] on link "Desktop" at bounding box center [417, 11] width 18 height 15
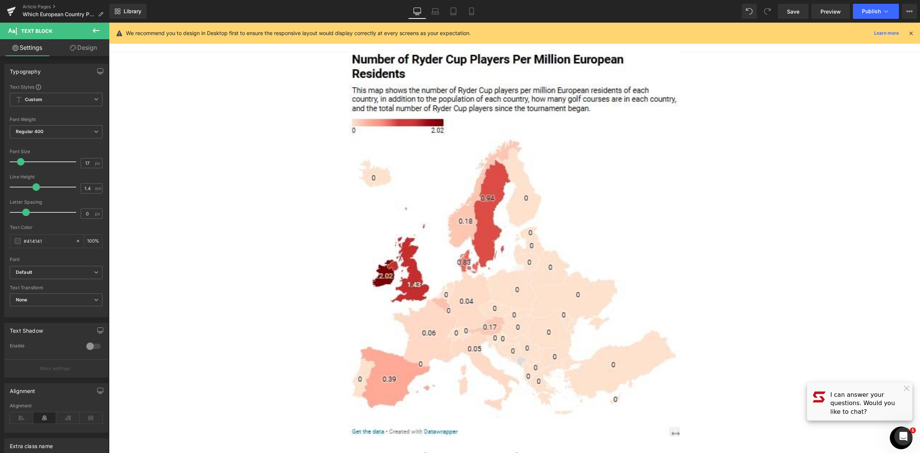
type input "100"
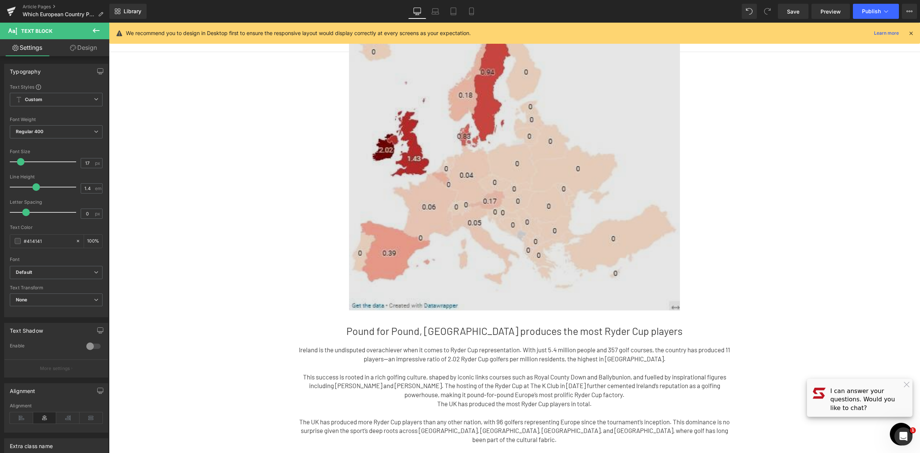
scroll to position [248, 0]
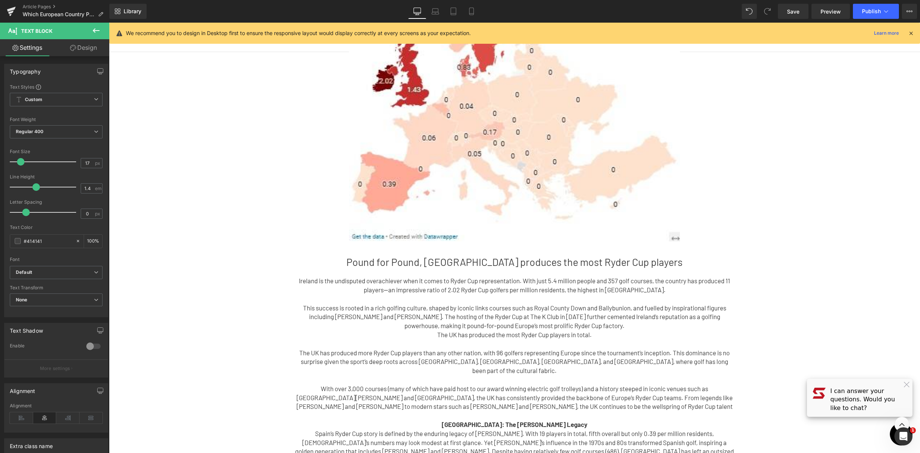
click at [778, 9] on div "Save Preview Publish Scheduled View Live Page View with current Template Save T…" at bounding box center [847, 11] width 145 height 15
click at [788, 13] on span "Save" at bounding box center [793, 12] width 12 height 8
click at [18, 8] on link at bounding box center [11, 11] width 23 height 23
